Goal: Task Accomplishment & Management: Use online tool/utility

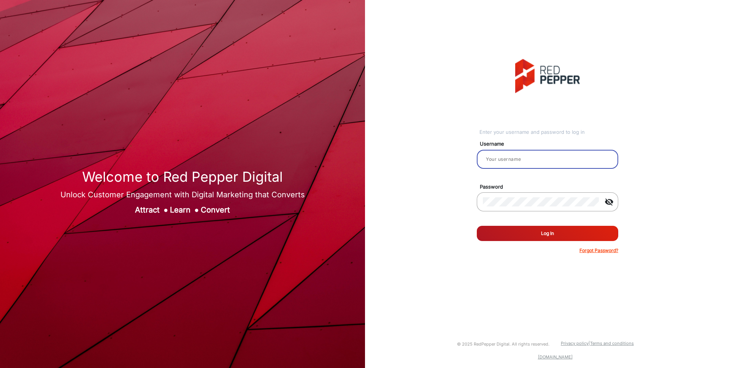
click at [523, 156] on input "email" at bounding box center [547, 159] width 129 height 9
type input "[PERSON_NAME]"
click at [540, 235] on button "Log In" at bounding box center [547, 233] width 141 height 15
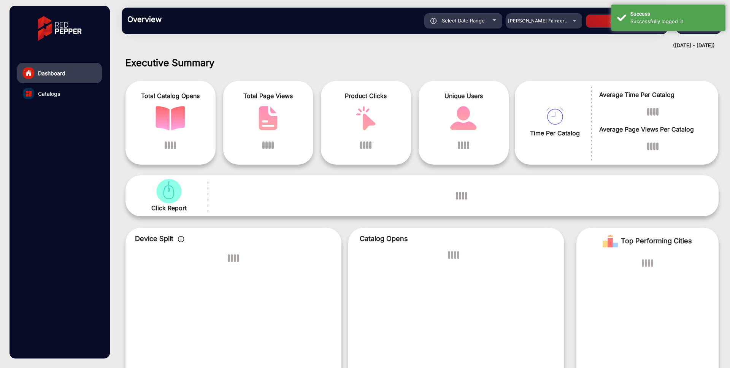
scroll to position [6, 0]
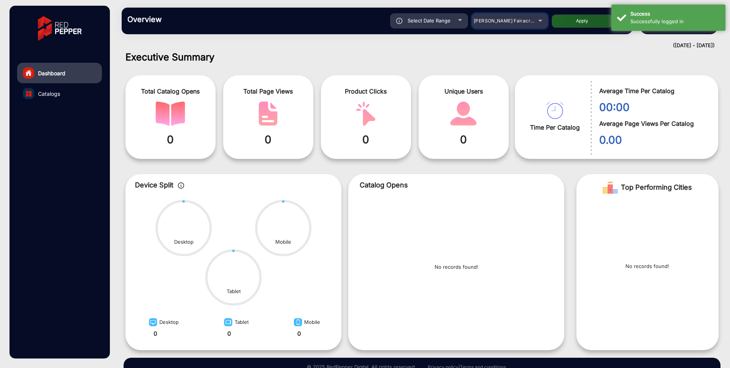
click at [526, 20] on span "[PERSON_NAME] Fairacre Farms" at bounding box center [511, 21] width 75 height 6
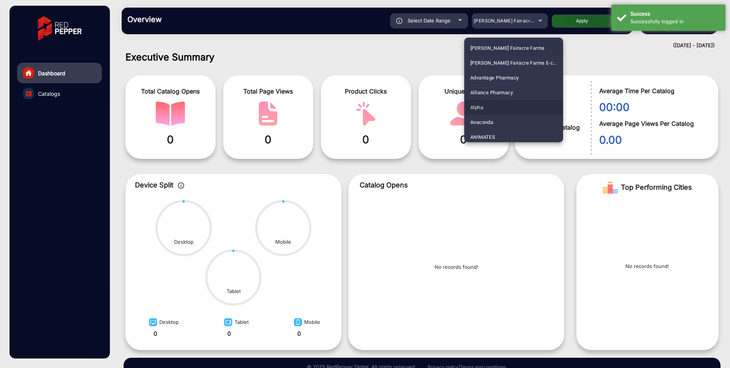
click at [481, 105] on span "Alpha" at bounding box center [476, 107] width 13 height 15
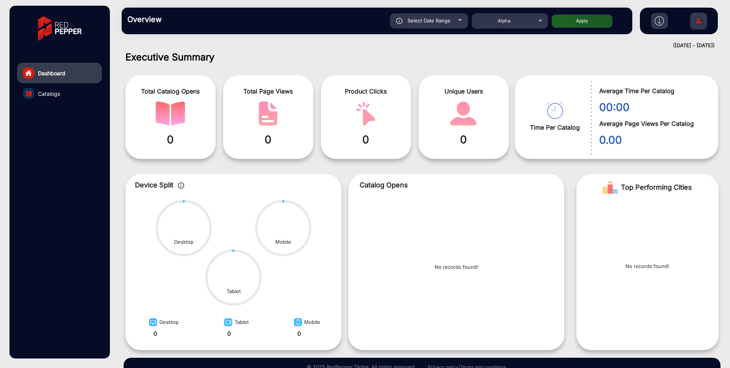
click at [584, 22] on button "Apply" at bounding box center [582, 20] width 61 height 13
type input "[DATE]"
click at [522, 24] on div "Alpha" at bounding box center [504, 20] width 61 height 9
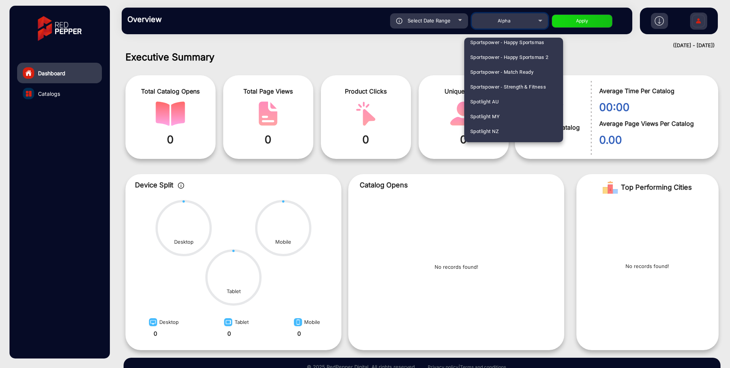
scroll to position [2319, 0]
click at [501, 70] on span "Uncle [PERSON_NAME]'s" at bounding box center [498, 72] width 56 height 15
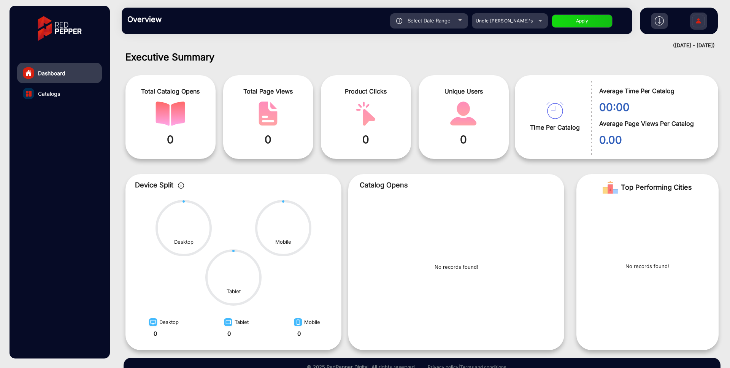
click at [586, 24] on button "Apply" at bounding box center [582, 20] width 61 height 13
type input "[DATE]"
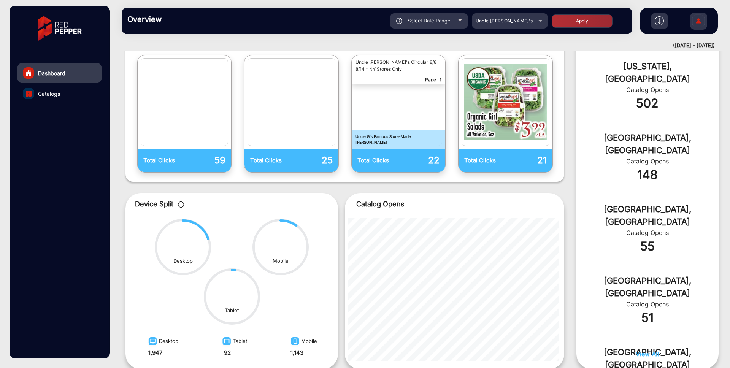
scroll to position [261, 0]
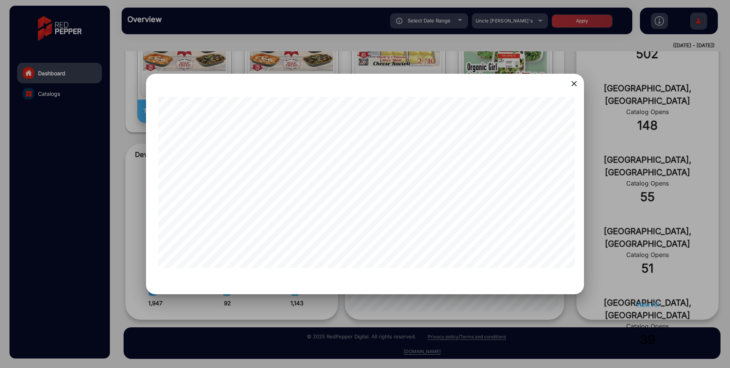
click at [575, 82] on mat-icon "close" at bounding box center [574, 83] width 9 height 9
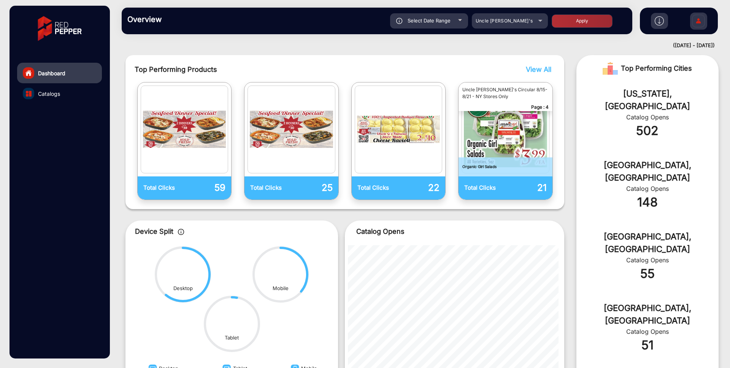
scroll to position [183, 0]
